Goal: Browse casually: Explore the website without a specific task or goal

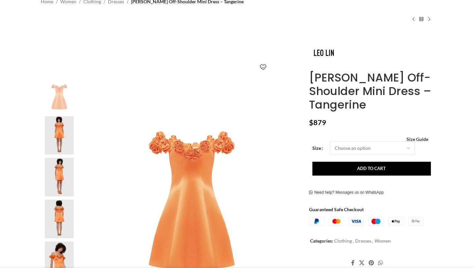
scroll to position [64, 0]
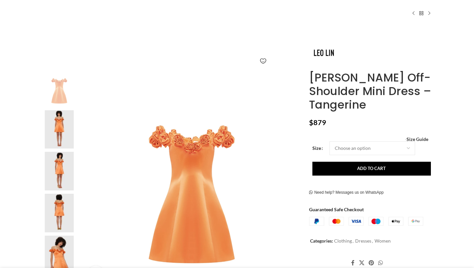
click at [65, 155] on img at bounding box center [59, 171] width 40 height 39
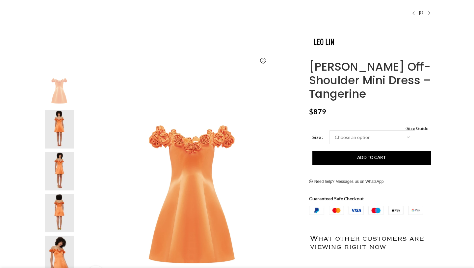
click at [64, 173] on img at bounding box center [59, 171] width 40 height 39
click at [66, 203] on img at bounding box center [59, 212] width 40 height 39
click at [56, 169] on img at bounding box center [59, 171] width 40 height 39
click at [56, 132] on img at bounding box center [59, 129] width 40 height 39
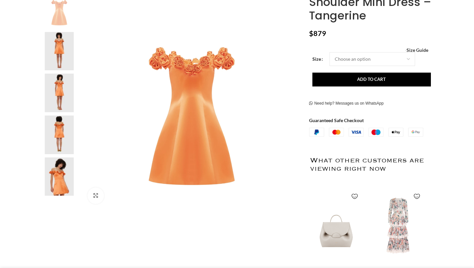
scroll to position [150, 0]
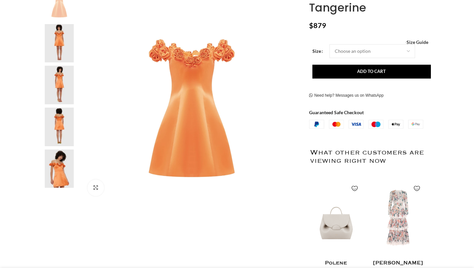
click at [66, 171] on img at bounding box center [59, 168] width 40 height 39
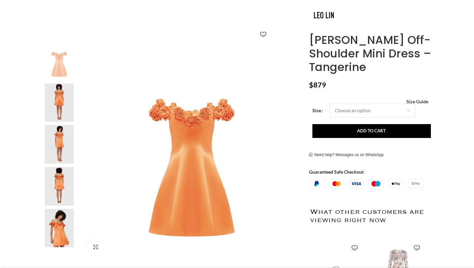
scroll to position [54, 0]
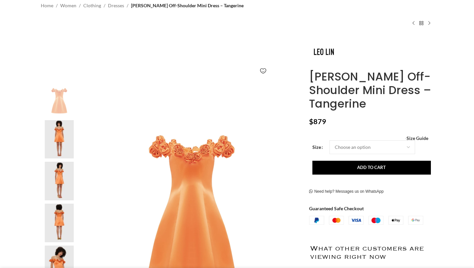
click at [62, 178] on img at bounding box center [59, 180] width 40 height 39
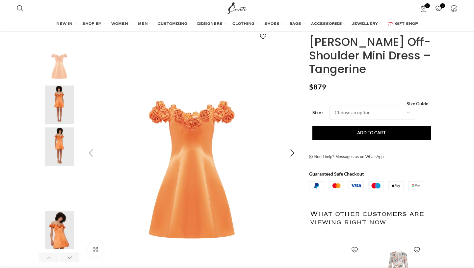
scroll to position [94, 0]
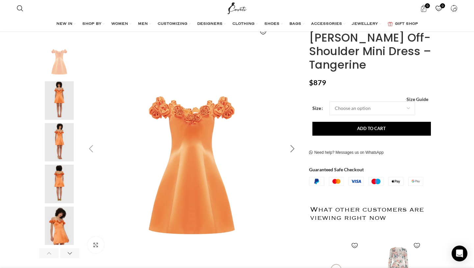
click at [294, 149] on div "Next slide" at bounding box center [293, 148] width 16 height 16
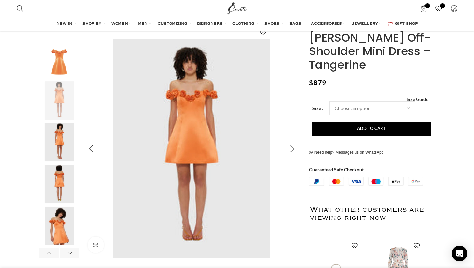
click at [294, 149] on div "Next slide" at bounding box center [293, 148] width 16 height 16
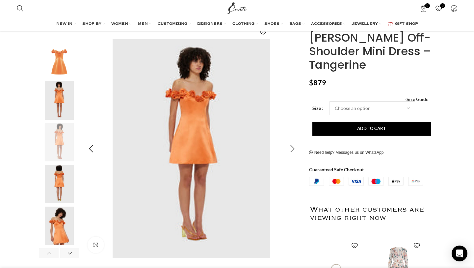
click at [294, 149] on div "Next slide" at bounding box center [293, 148] width 16 height 16
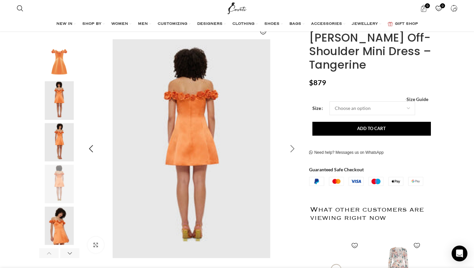
click at [294, 149] on div "Next slide" at bounding box center [293, 148] width 16 height 16
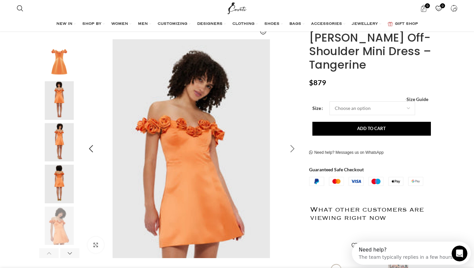
scroll to position [0, 0]
click at [294, 149] on div "Next slide" at bounding box center [293, 148] width 16 height 16
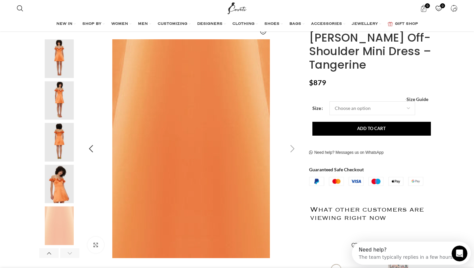
click at [294, 149] on div "Next slide" at bounding box center [293, 148] width 16 height 16
click at [90, 147] on div "Previous slide" at bounding box center [91, 148] width 16 height 16
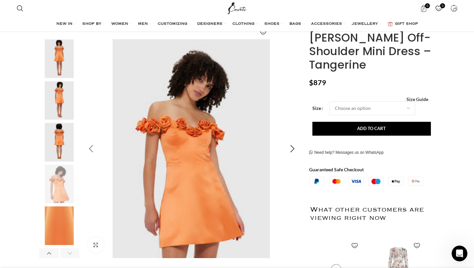
click at [90, 147] on div "Previous slide" at bounding box center [91, 148] width 16 height 16
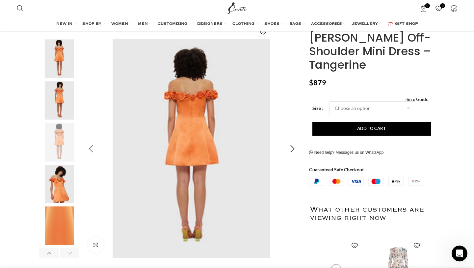
click at [90, 147] on div "Previous slide" at bounding box center [91, 148] width 16 height 16
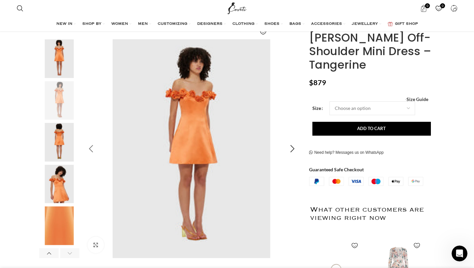
click at [90, 147] on div "Previous slide" at bounding box center [91, 148] width 16 height 16
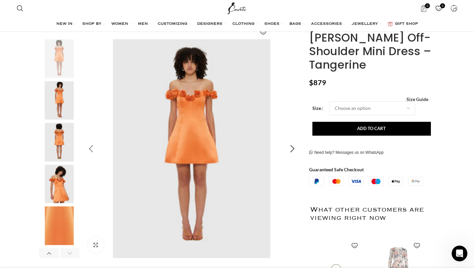
click at [90, 147] on div "Previous slide" at bounding box center [91, 148] width 16 height 16
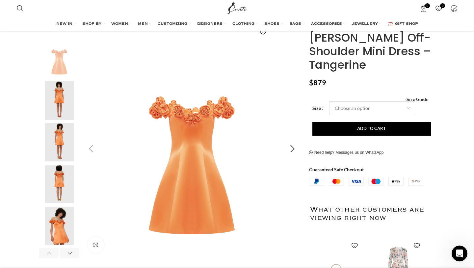
scroll to position [0, 208]
click at [293, 147] on div "Next slide" at bounding box center [293, 148] width 16 height 16
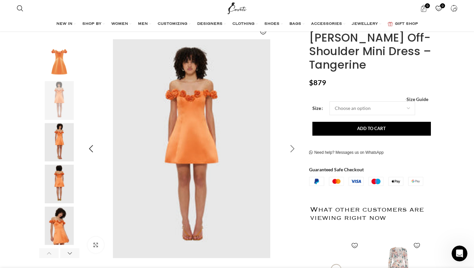
click at [293, 147] on div "Next slide" at bounding box center [293, 148] width 16 height 16
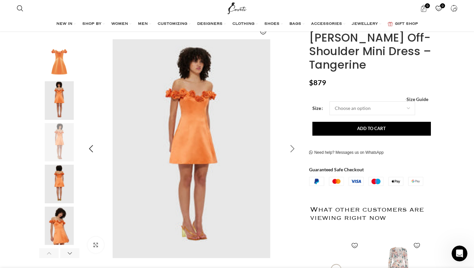
click at [293, 147] on div "Next slide" at bounding box center [293, 148] width 16 height 16
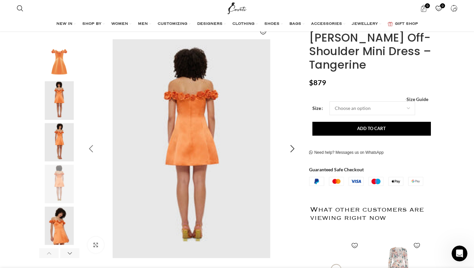
click at [89, 149] on div "Previous slide" at bounding box center [91, 148] width 16 height 16
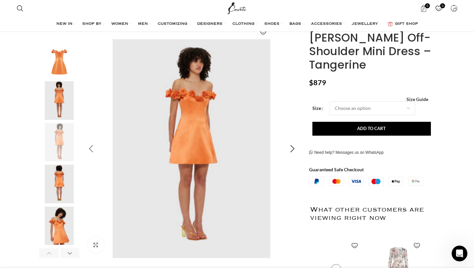
click at [89, 149] on div "Previous slide" at bounding box center [91, 148] width 16 height 16
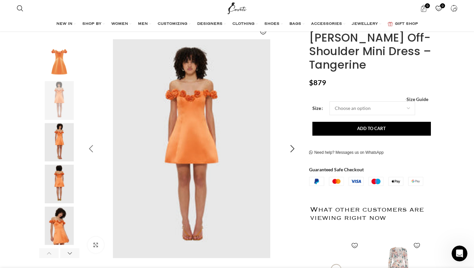
scroll to position [0, 277]
click at [89, 149] on div "Previous slide" at bounding box center [91, 148] width 16 height 16
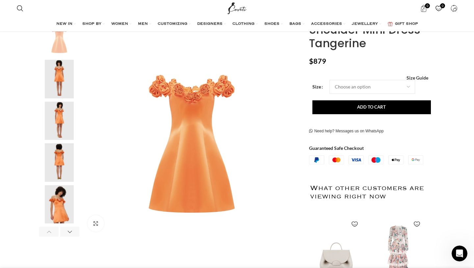
scroll to position [0, 347]
